Goal: Transaction & Acquisition: Purchase product/service

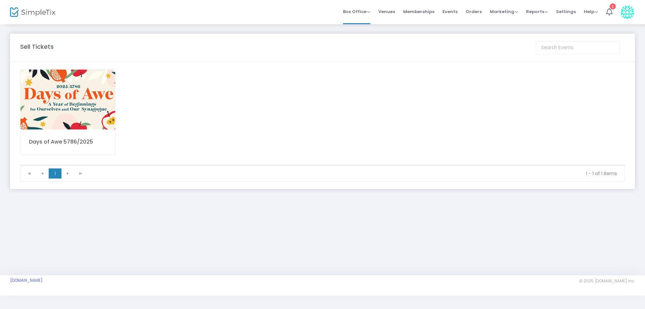
click at [86, 94] on img at bounding box center [67, 100] width 95 height 60
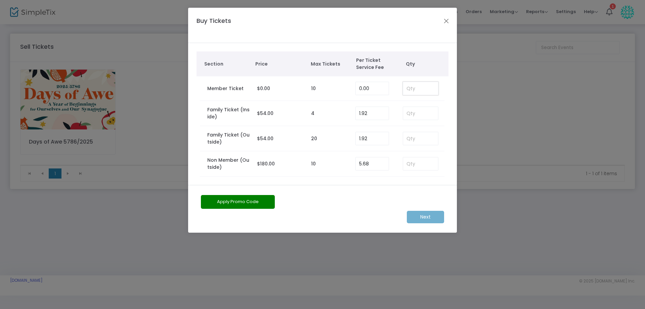
click at [410, 88] on input at bounding box center [420, 88] width 35 height 13
type input "2"
click at [428, 214] on m-button "Next" at bounding box center [425, 217] width 37 height 12
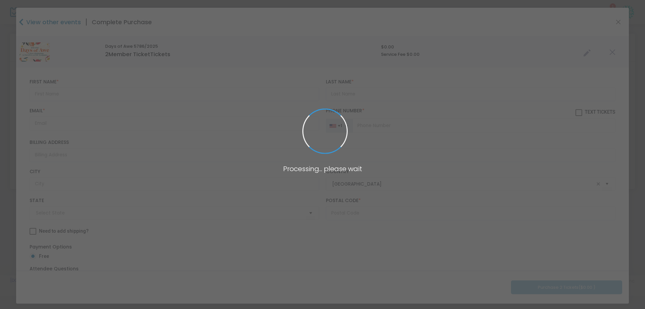
type input "New York"
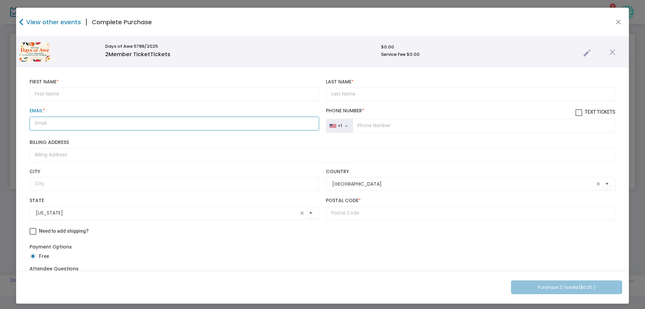
click at [40, 124] on input "Email *" at bounding box center [175, 124] width 290 height 14
paste input "russellgreenblatt@gmail.com"
type input "russellgreenblatt@gmail.com"
click at [52, 94] on input "text" at bounding box center [175, 94] width 290 height 14
type input "Russell"
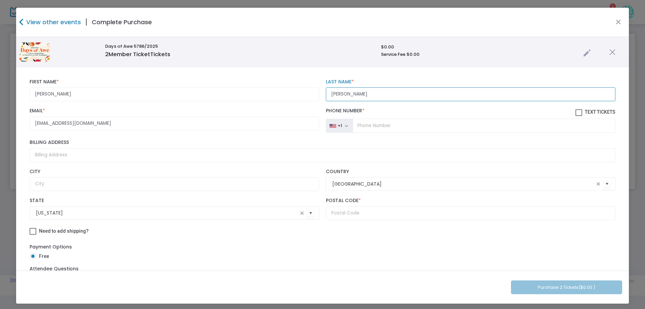
type input "Greenblat"
click at [362, 125] on input "tel" at bounding box center [484, 126] width 263 height 14
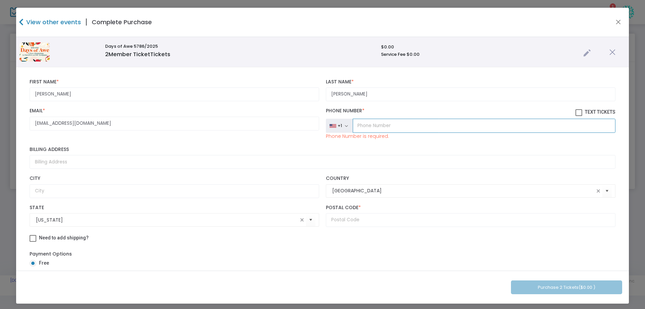
paste input "(917) 902-6929"
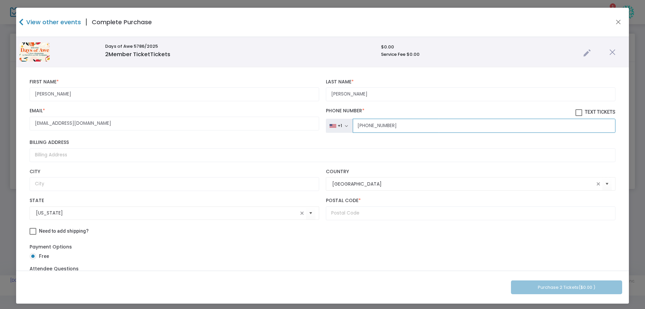
type input "(917) 902-6929"
click at [58, 155] on input "Billing Address" at bounding box center [323, 155] width 586 height 14
type input "160 Middle Neck Road"
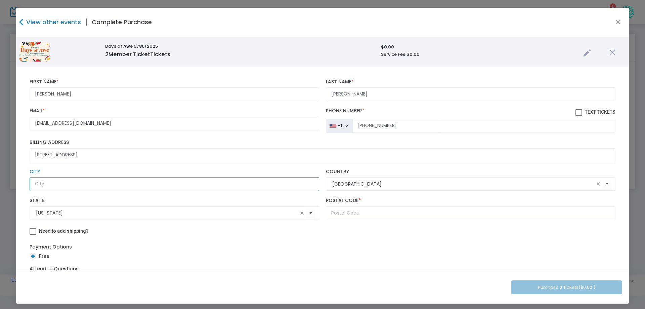
type input "Sands Point"
type input "NY"
type input "11050"
type input "Annette"
type input "Synagogue"
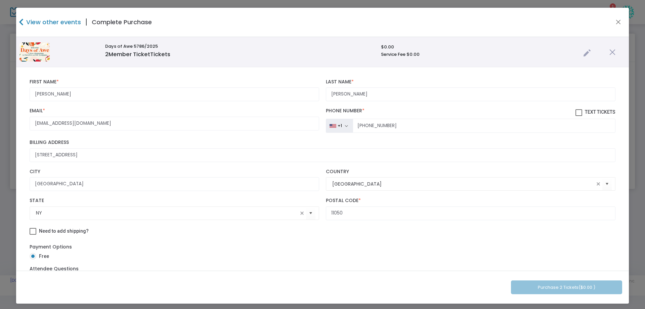
type input "Annette"
type input "Synagogue"
type input "NY"
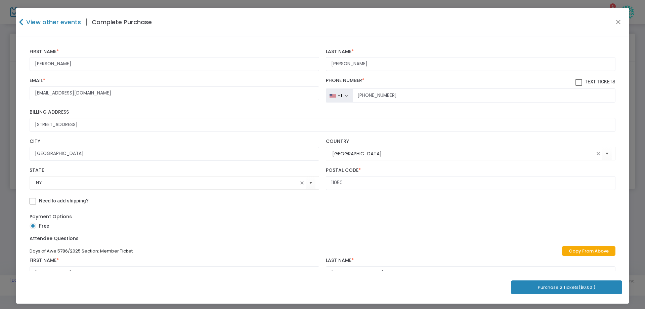
scroll to position [67, 0]
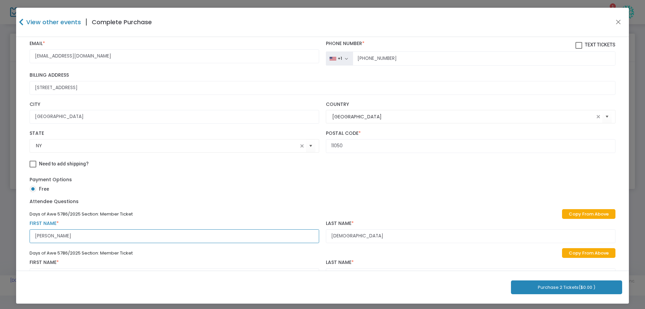
drag, startPoint x: 75, startPoint y: 236, endPoint x: 12, endPoint y: 231, distance: 62.7
click at [12, 231] on ngb-modal-window "View other events | Complete Purchase Days of Awe 5786/2025 2 Member Ticket Tic…" at bounding box center [322, 154] width 645 height 309
